Goal: Transaction & Acquisition: Purchase product/service

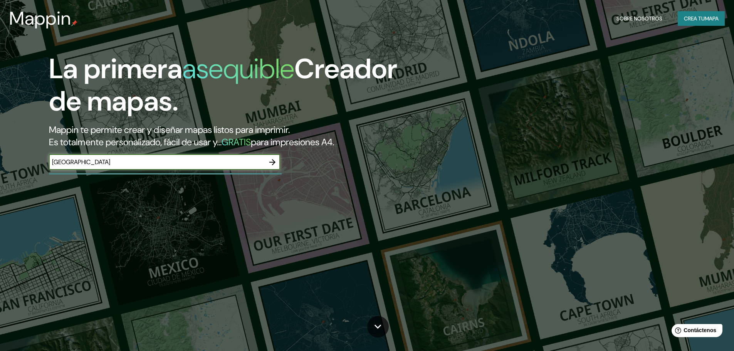
type input "[GEOGRAPHIC_DATA]"
click at [270, 164] on icon "button" at bounding box center [272, 162] width 9 height 9
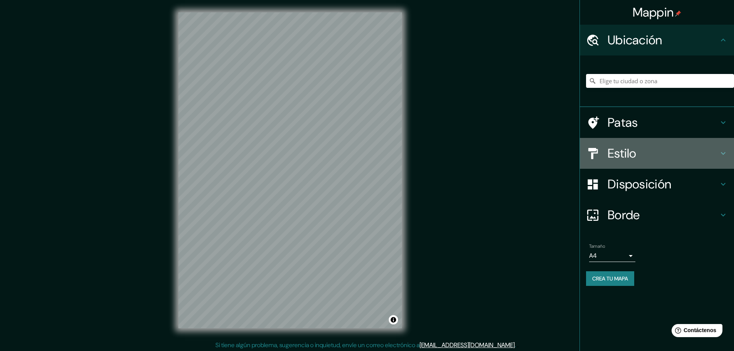
click at [623, 154] on font "Estilo" at bounding box center [622, 153] width 29 height 16
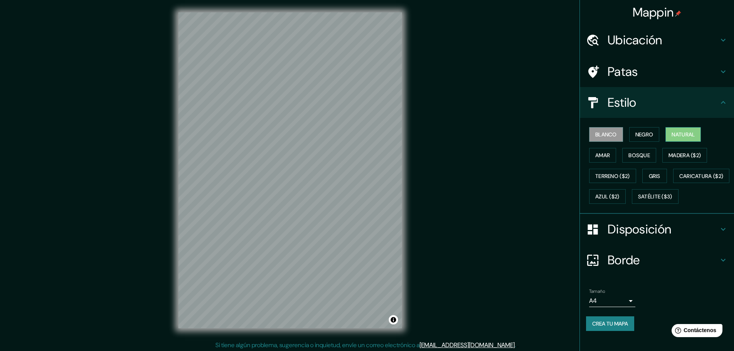
click at [673, 135] on font "Natural" at bounding box center [683, 134] width 23 height 7
click at [632, 150] on font "Bosque" at bounding box center [640, 155] width 22 height 10
click at [609, 151] on button "Amar" at bounding box center [602, 155] width 27 height 15
click at [649, 176] on font "Gris" at bounding box center [655, 176] width 12 height 7
click at [615, 207] on div "Blanco Negro Natural [PERSON_NAME] ($2) Terreno ($2) Gris Caricatura ($2) Azul …" at bounding box center [660, 165] width 148 height 83
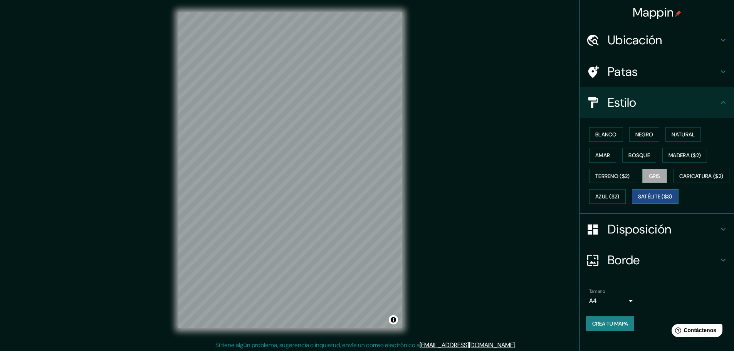
click at [638, 200] on font "Satélite ($3)" at bounding box center [655, 197] width 34 height 7
click at [599, 133] on font "Blanco" at bounding box center [607, 134] width 22 height 7
click at [638, 202] on font "Satélite ($3)" at bounding box center [655, 197] width 34 height 10
click at [604, 130] on font "Blanco" at bounding box center [607, 135] width 22 height 10
click at [632, 204] on button "Satélite ($3)" at bounding box center [655, 196] width 47 height 15
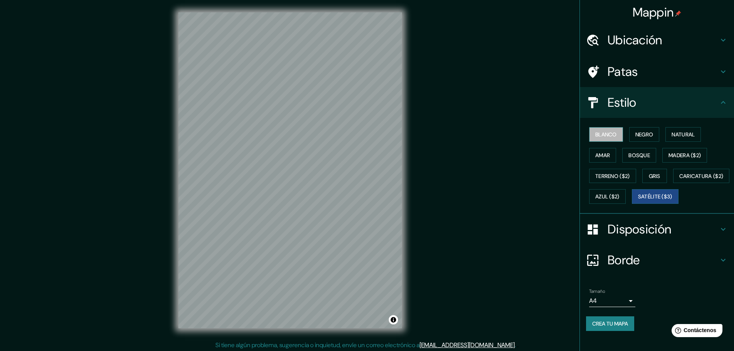
click at [599, 133] on font "Blanco" at bounding box center [607, 134] width 22 height 7
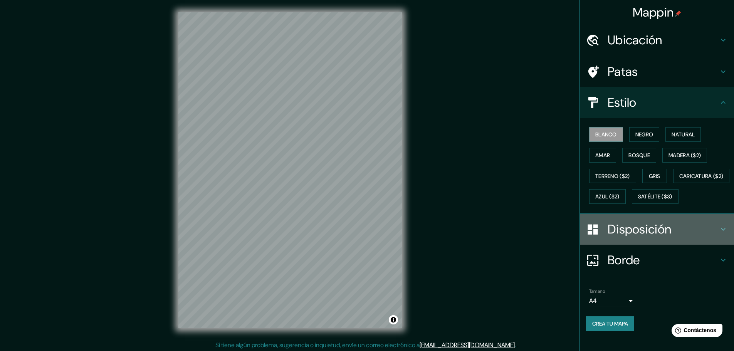
click at [601, 236] on div at bounding box center [597, 229] width 22 height 13
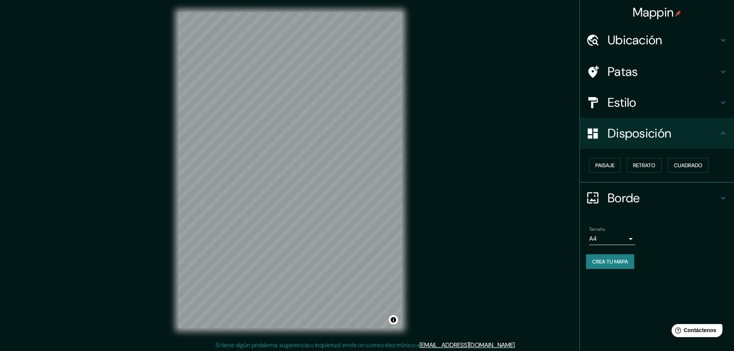
click at [614, 197] on font "Borde" at bounding box center [624, 198] width 32 height 16
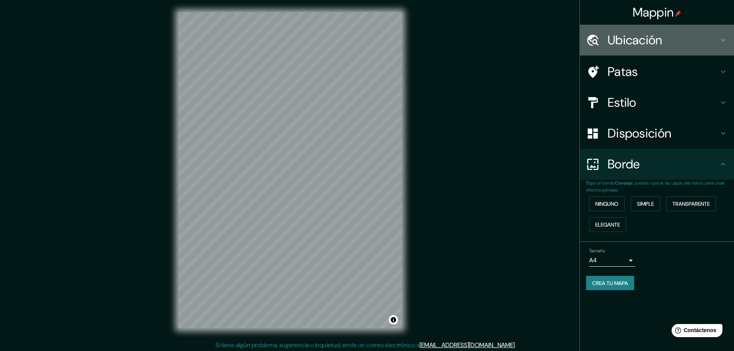
click at [631, 35] on font "Ubicación" at bounding box center [635, 40] width 55 height 16
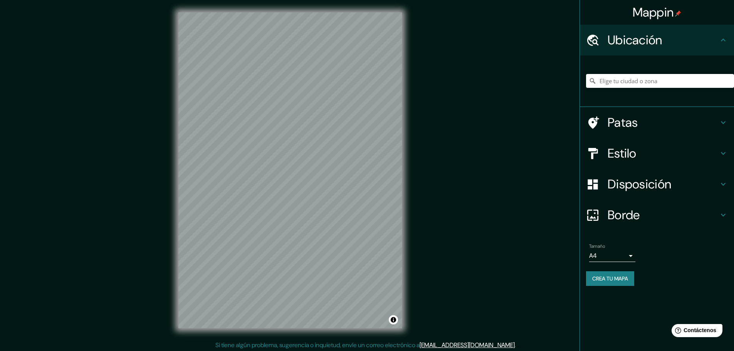
drag, startPoint x: 425, startPoint y: 148, endPoint x: 436, endPoint y: 159, distance: 15.6
click at [439, 159] on div "Mappin Ubicación Patas Estilo Disposición Borde Elige un borde. Consejo : puede…" at bounding box center [367, 176] width 734 height 353
click at [620, 127] on font "Patas" at bounding box center [623, 122] width 30 height 16
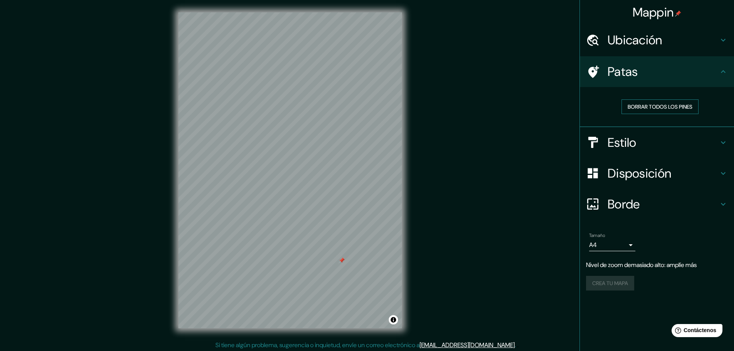
click at [634, 108] on font "Borrar todos los pines" at bounding box center [660, 106] width 65 height 7
click at [637, 105] on font "Borrar todos los pines" at bounding box center [660, 106] width 65 height 7
click at [636, 103] on font "Borrar todos los pines" at bounding box center [660, 106] width 65 height 7
click at [638, 105] on font "Borrar todos los pines" at bounding box center [660, 106] width 65 height 7
click at [641, 102] on font "Borrar todos los pines" at bounding box center [660, 107] width 65 height 10
